Goal: Find contact information: Find contact information

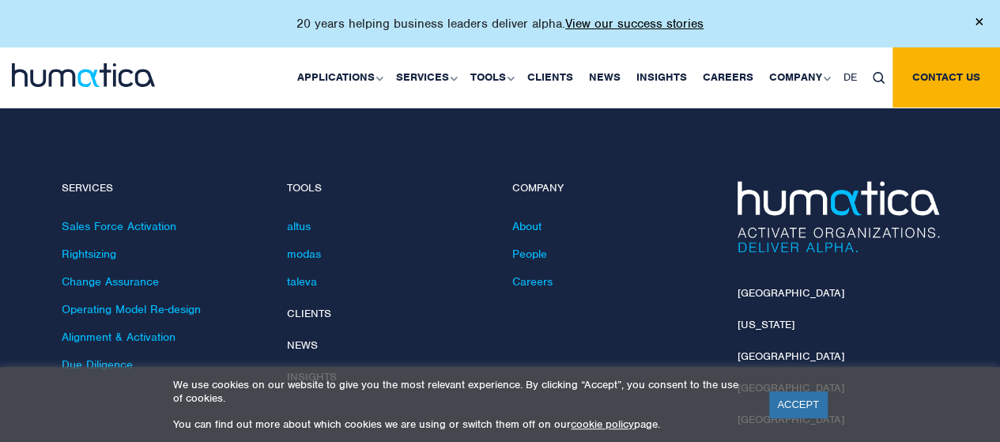
scroll to position [4593, 0]
click at [766, 285] on link "[GEOGRAPHIC_DATA]" at bounding box center [790, 291] width 107 height 13
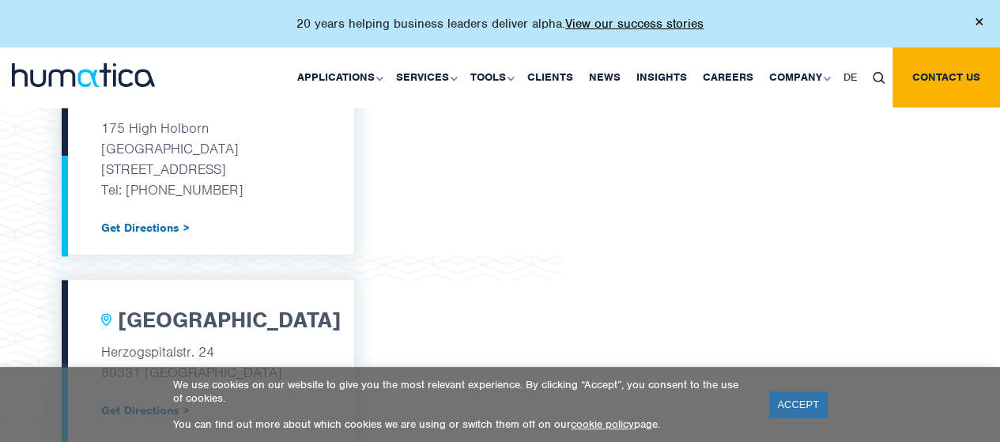
scroll to position [580, 0]
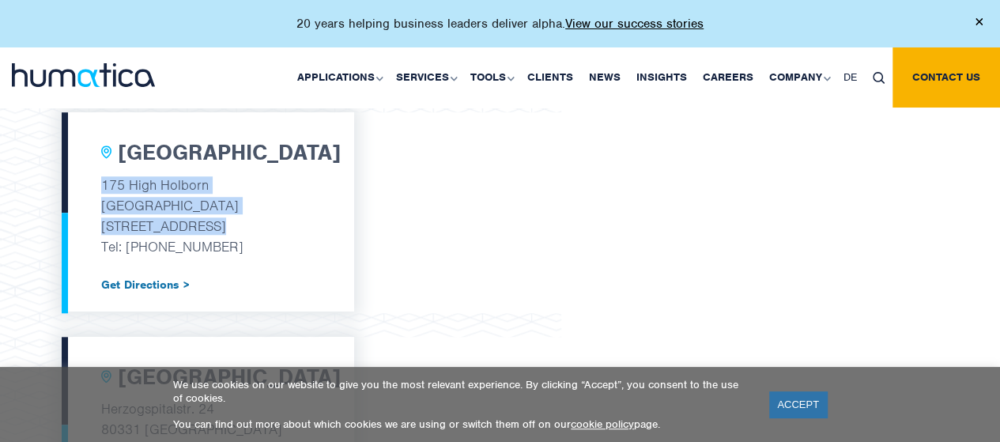
drag, startPoint x: 102, startPoint y: 184, endPoint x: 234, endPoint y: 219, distance: 136.5
click at [234, 219] on div "[GEOGRAPHIC_DATA] [STREET_ADDRESS] Tel: [PHONE_NUMBER] Get Directions >" at bounding box center [208, 211] width 292 height 199
copy div "[STREET_ADDRESS]"
